Goal: Participate in discussion

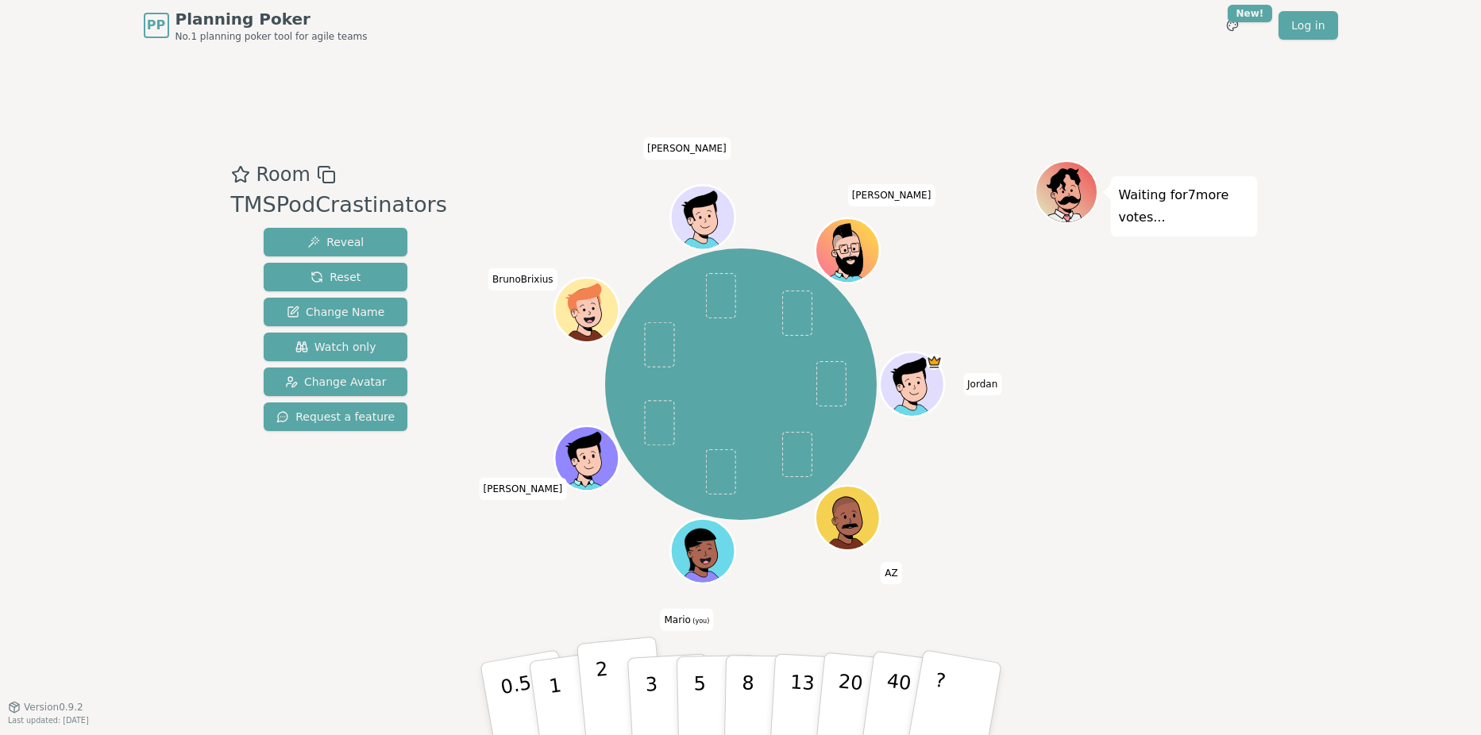
click at [596, 688] on button "2" at bounding box center [621, 700] width 91 height 126
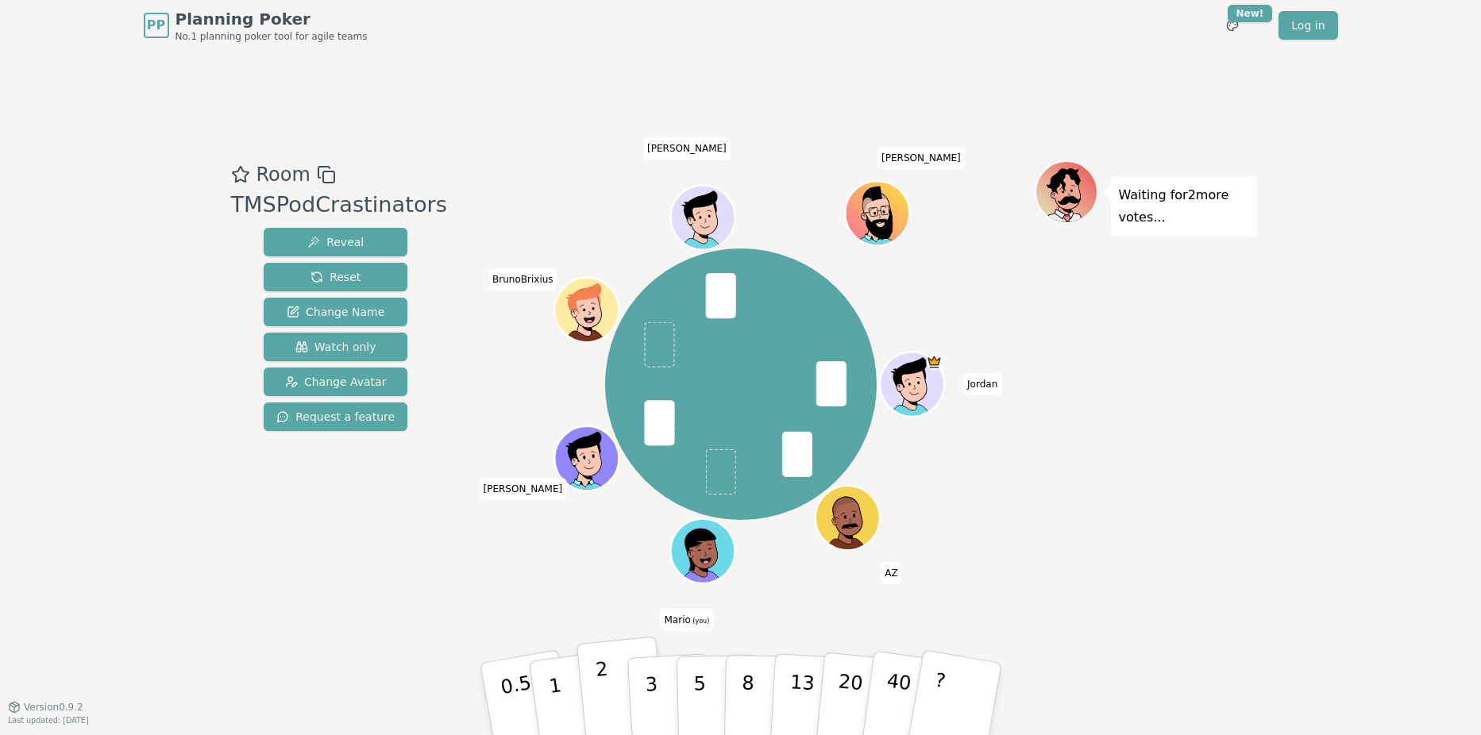
click at [607, 688] on p "2" at bounding box center [604, 701] width 21 height 87
click at [669, 692] on button "3" at bounding box center [669, 700] width 87 height 124
click at [704, 690] on button "5" at bounding box center [717, 699] width 82 height 121
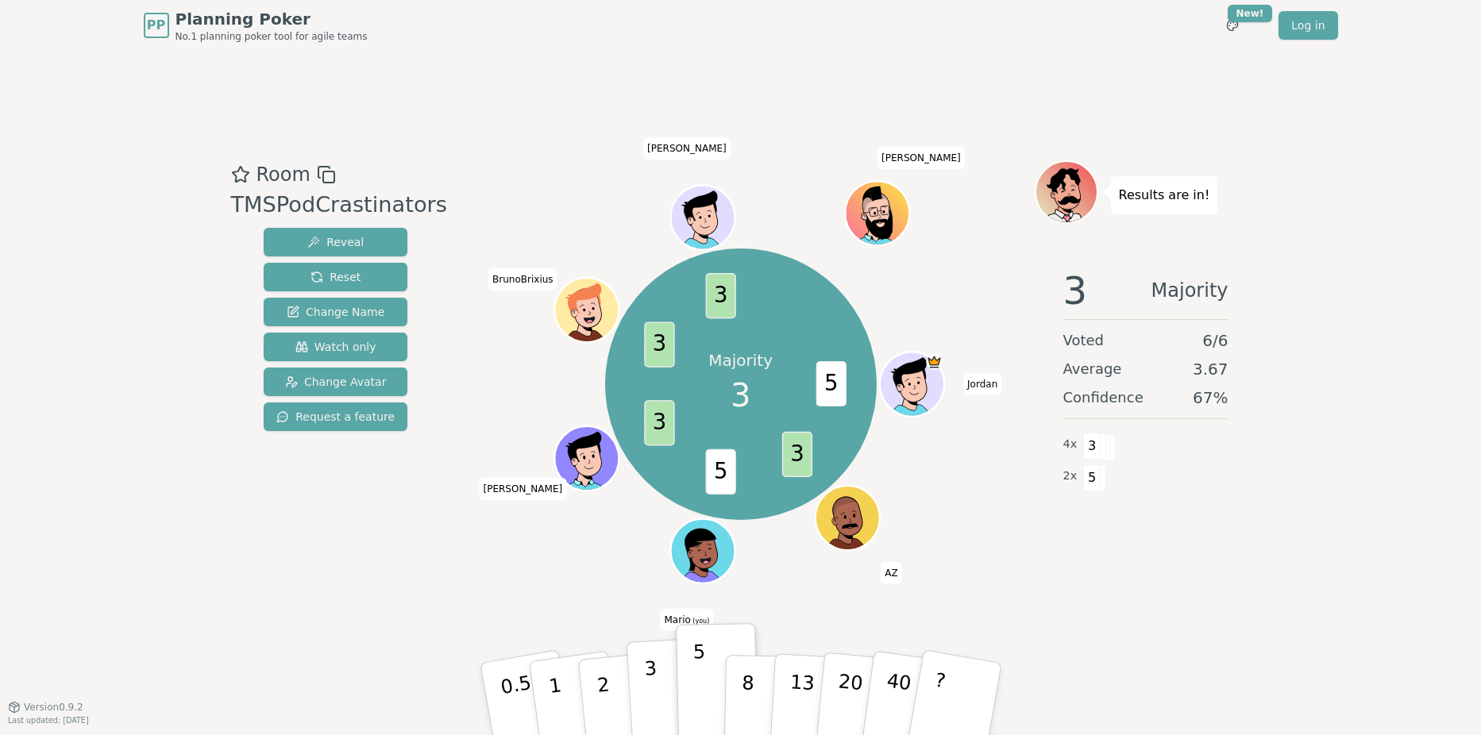
click at [653, 676] on p "3" at bounding box center [651, 700] width 17 height 87
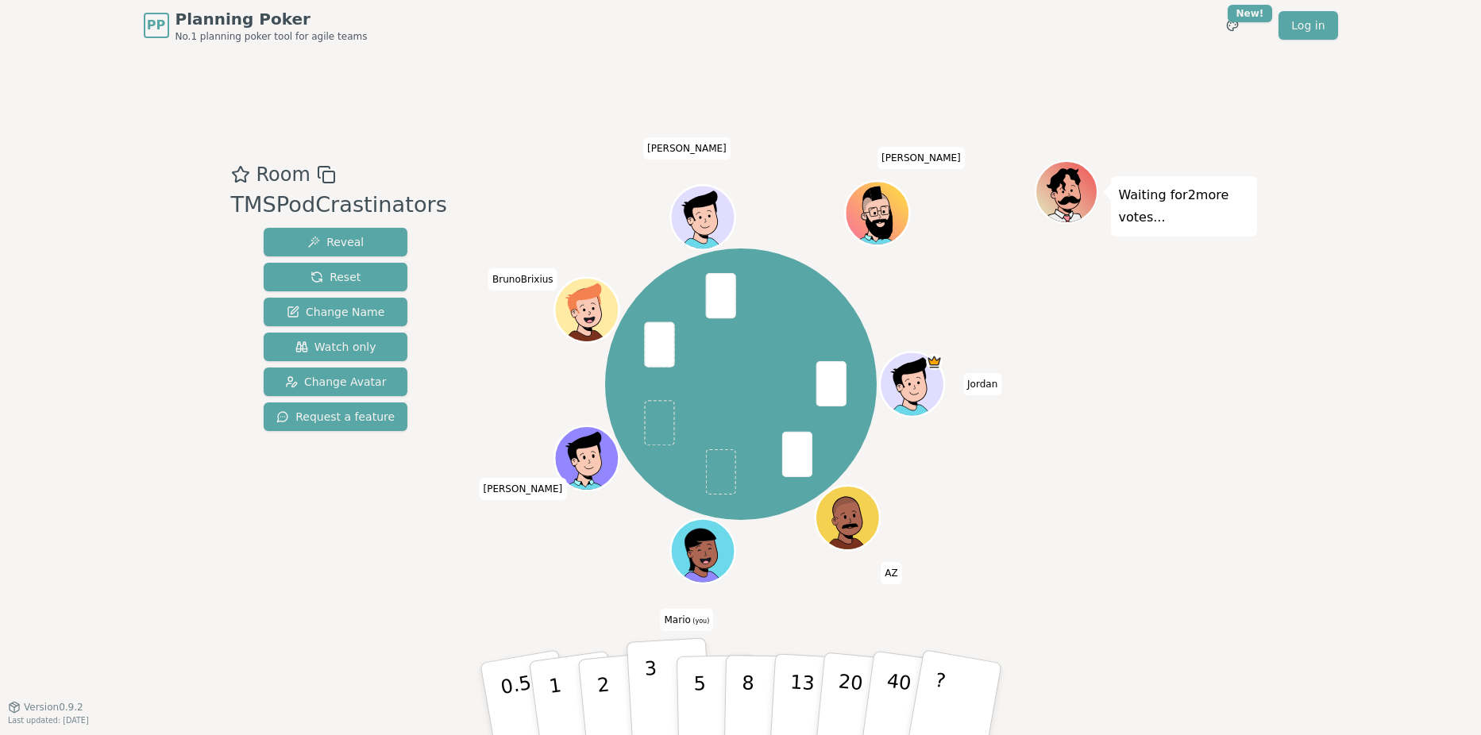
click at [652, 701] on p "3" at bounding box center [651, 700] width 17 height 87
click at [657, 687] on button "3" at bounding box center [669, 700] width 87 height 124
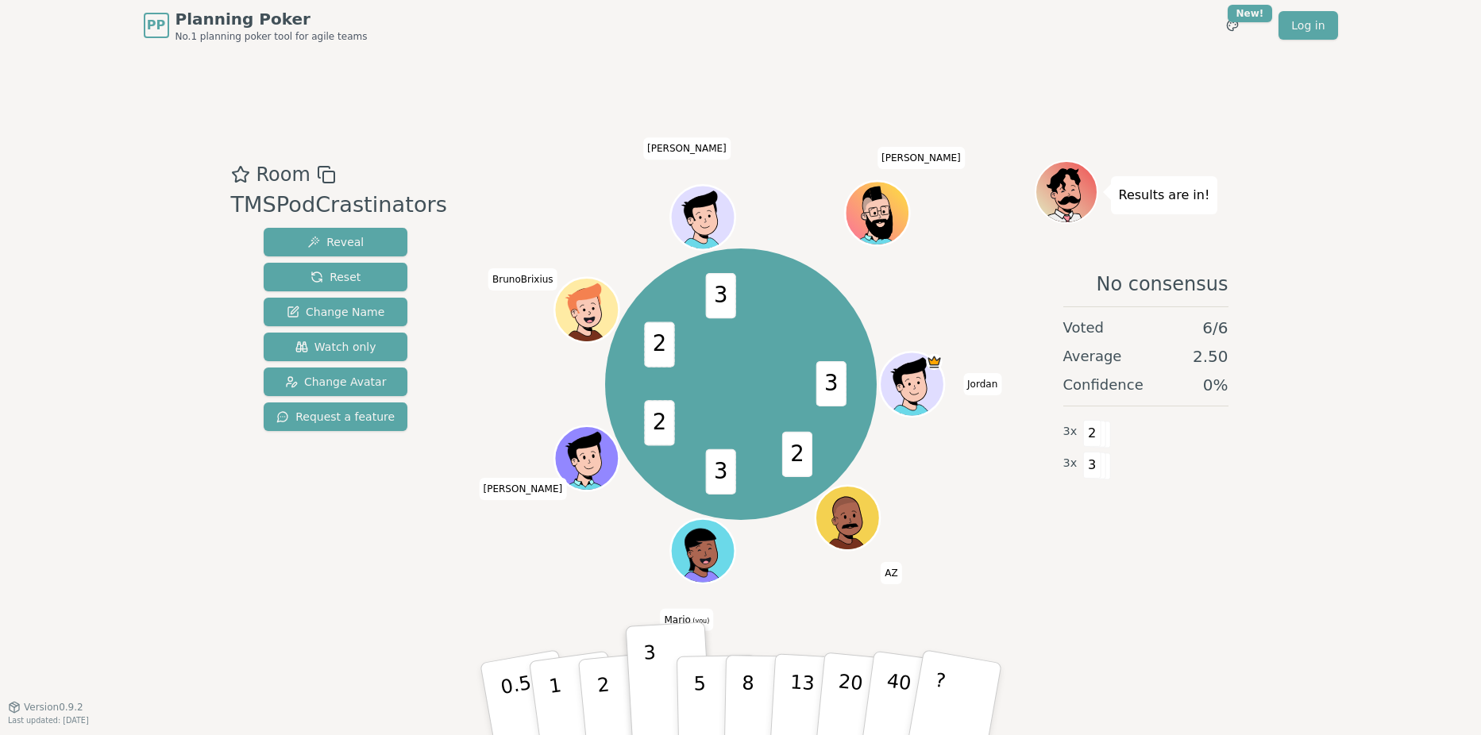
click at [1249, 542] on div "No consensus Voted 6 / 6 Average 2.50 Confidence 0 % 3 x 2 3 x 3" at bounding box center [1146, 415] width 222 height 318
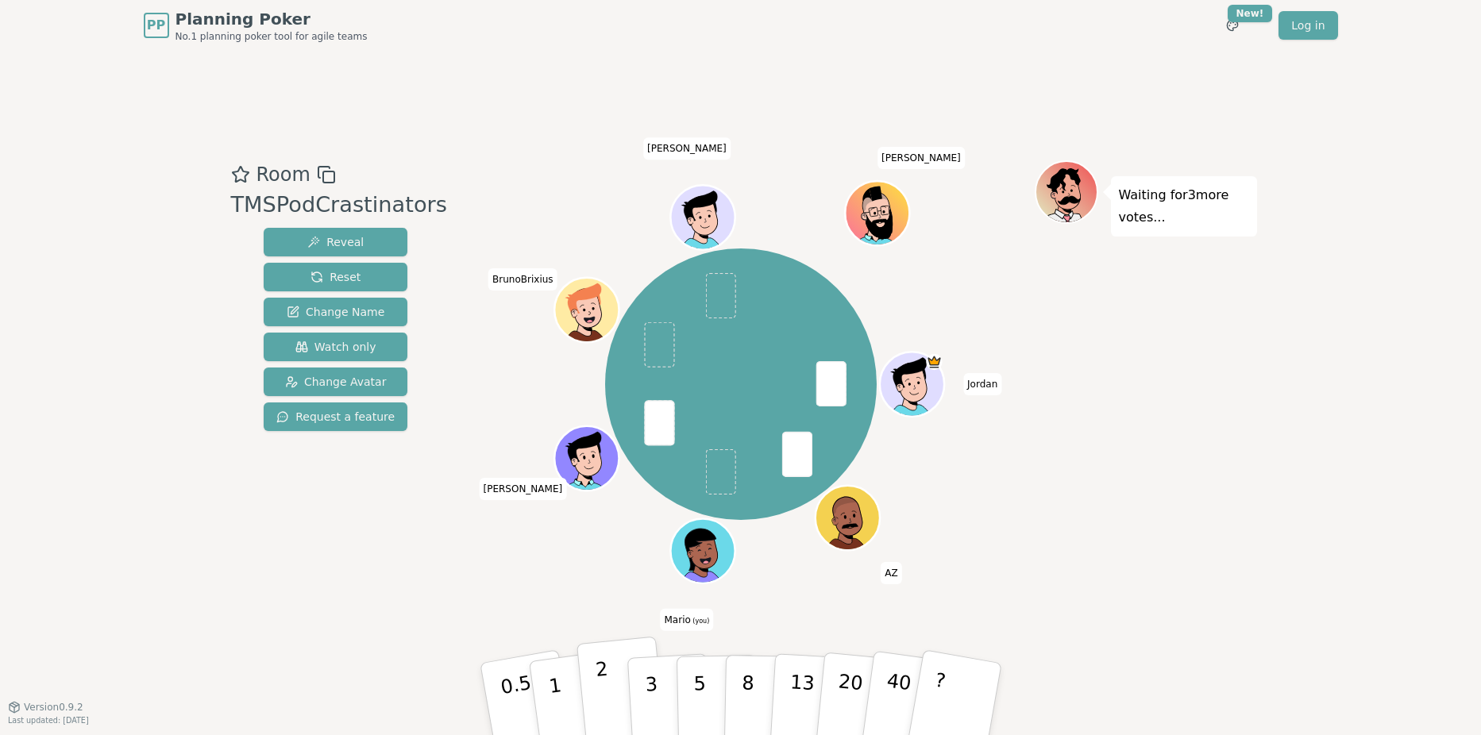
click at [614, 681] on button "2" at bounding box center [621, 700] width 91 height 126
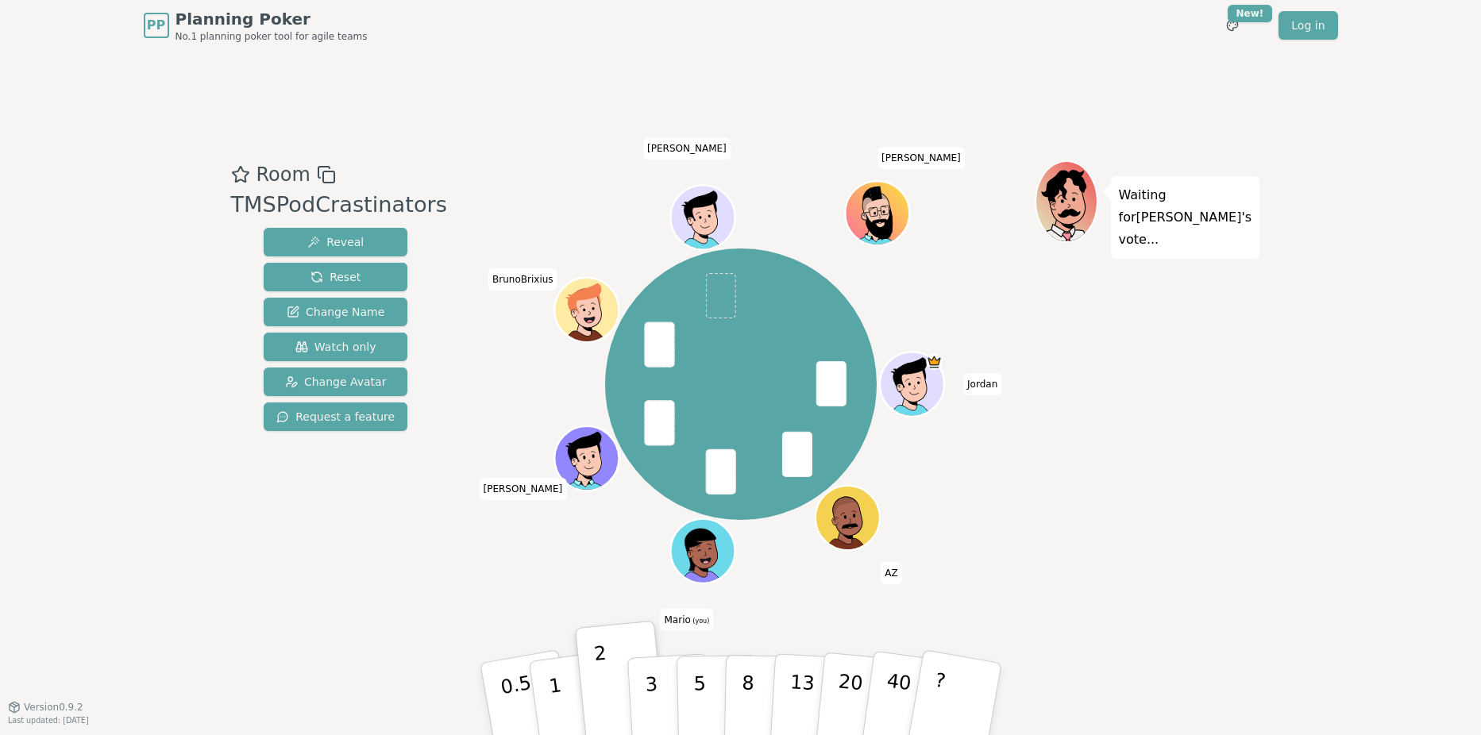
click at [593, 546] on div "Jordan AZ Mario (you) [PERSON_NAME] [PERSON_NAME]" at bounding box center [741, 384] width 588 height 391
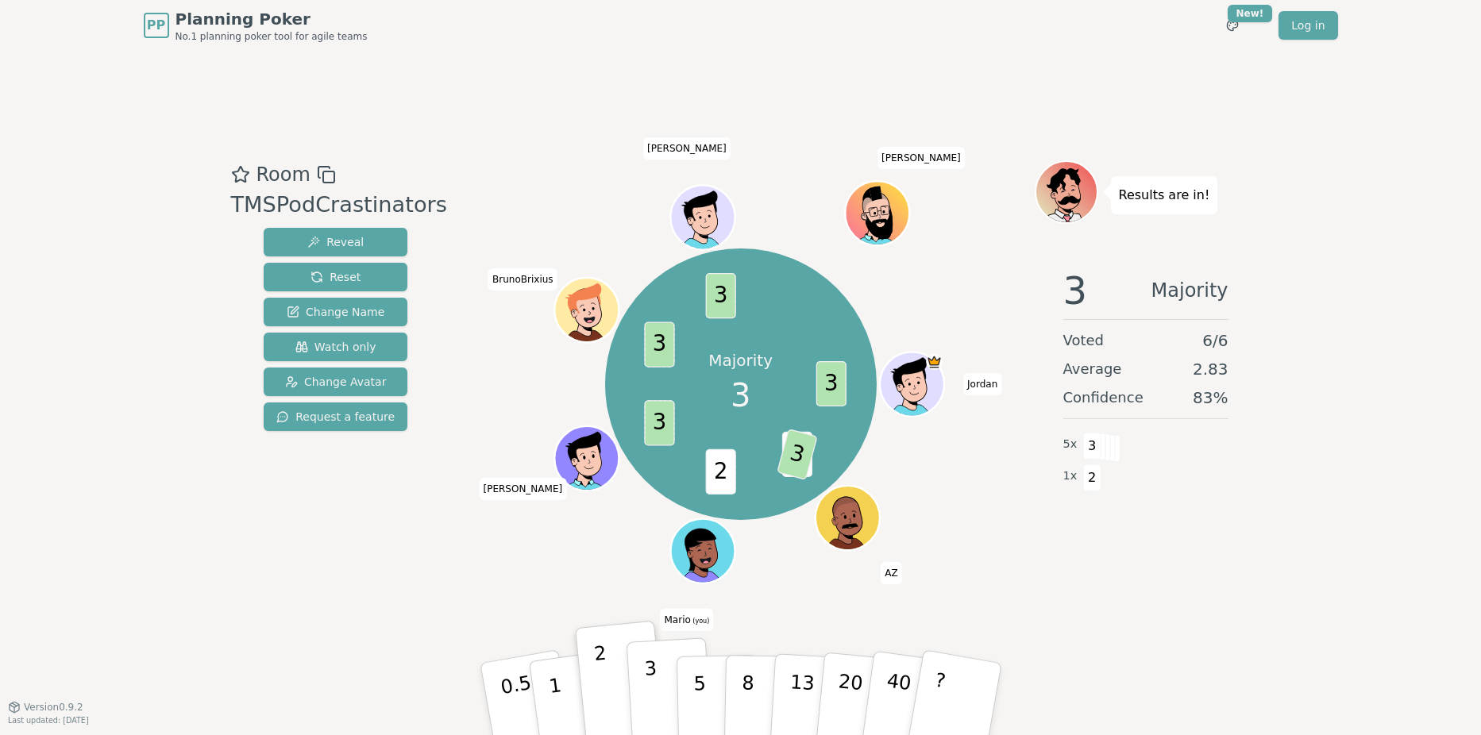
click at [650, 692] on p "3" at bounding box center [651, 700] width 17 height 87
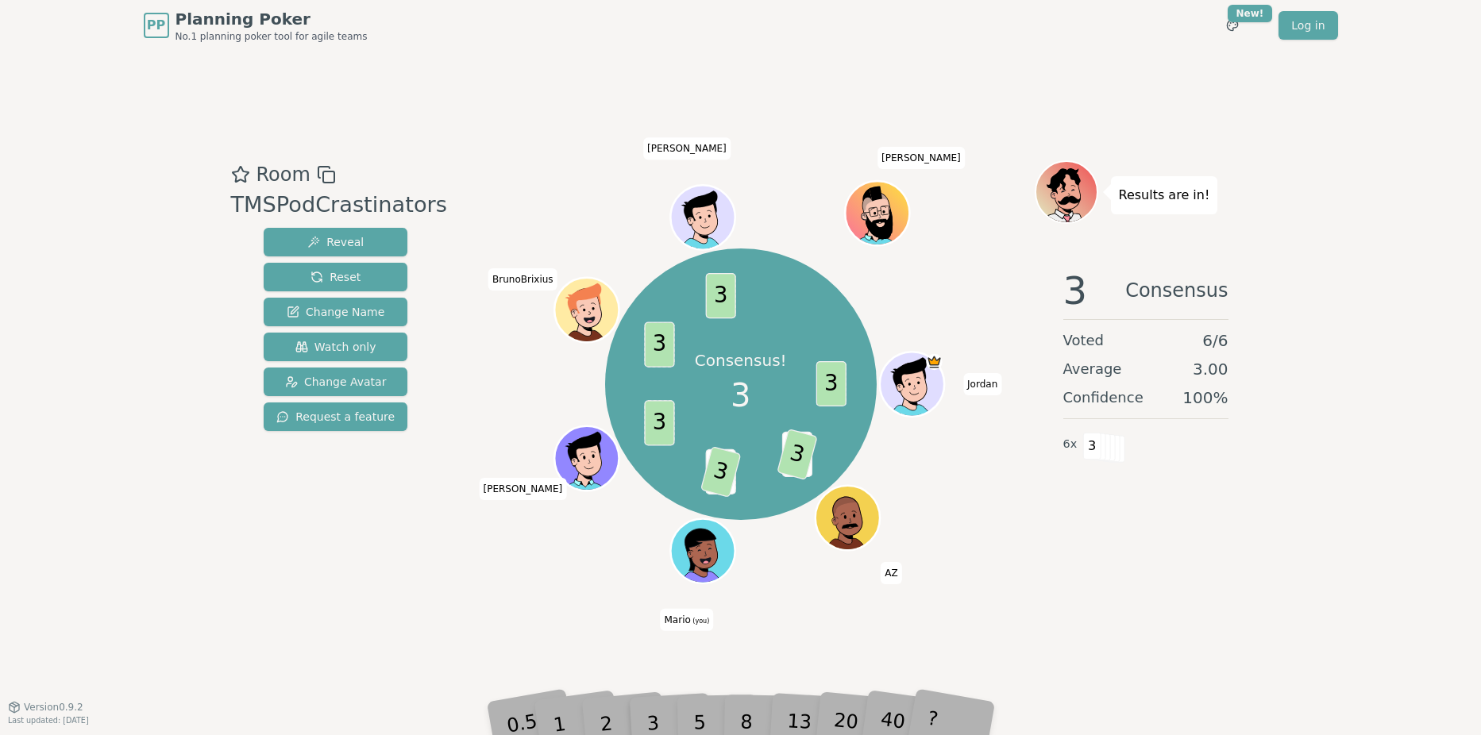
click at [1115, 467] on div "3 Consensus Voted 6 / 6 Average 3.00 Confidence 100 % 6 x 3" at bounding box center [1146, 415] width 222 height 318
click at [1176, 572] on div "3 Consensus Voted 6 / 6 Average 3.00 Confidence 100 % 6 x 3" at bounding box center [1146, 415] width 222 height 318
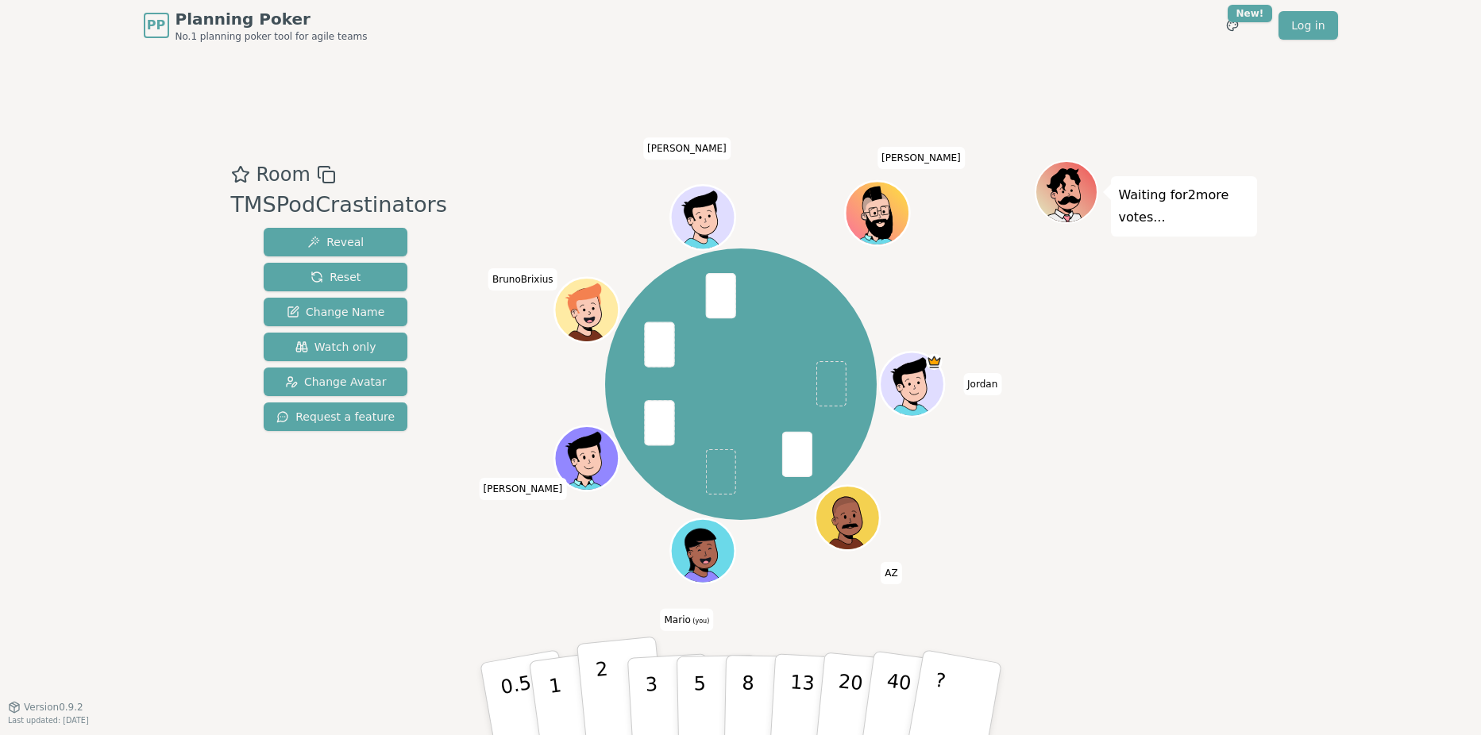
click at [602, 690] on p "2" at bounding box center [604, 701] width 21 height 87
